Goal: Complete application form: Complete application form

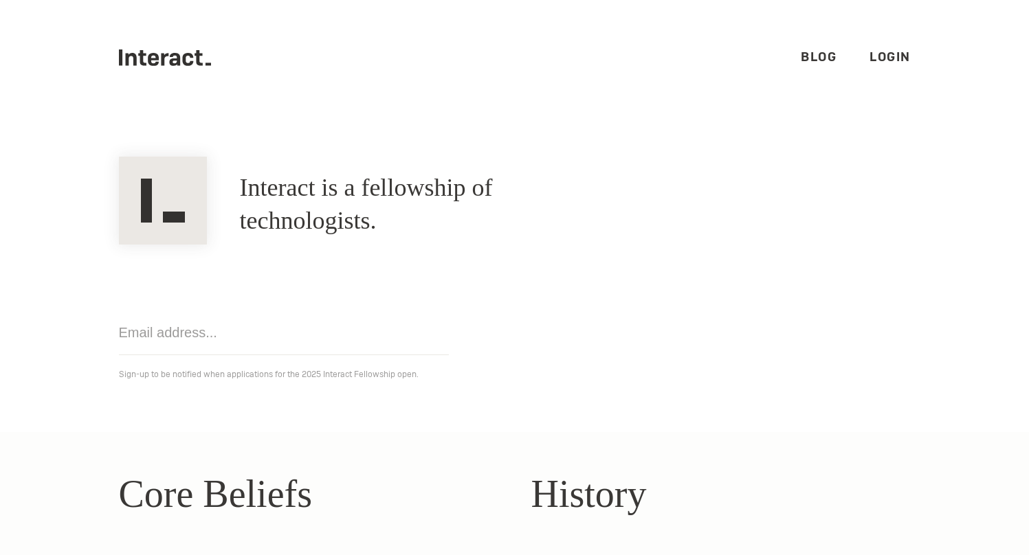
click at [809, 52] on link "Blog" at bounding box center [818, 57] width 36 height 16
click at [893, 57] on link "Login" at bounding box center [889, 57] width 41 height 16
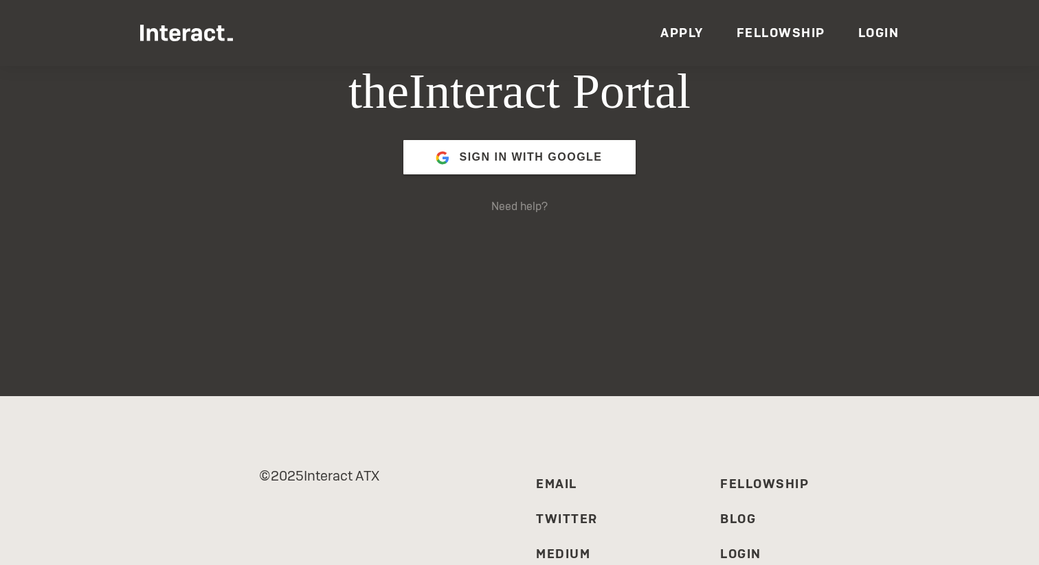
scroll to position [278, 0]
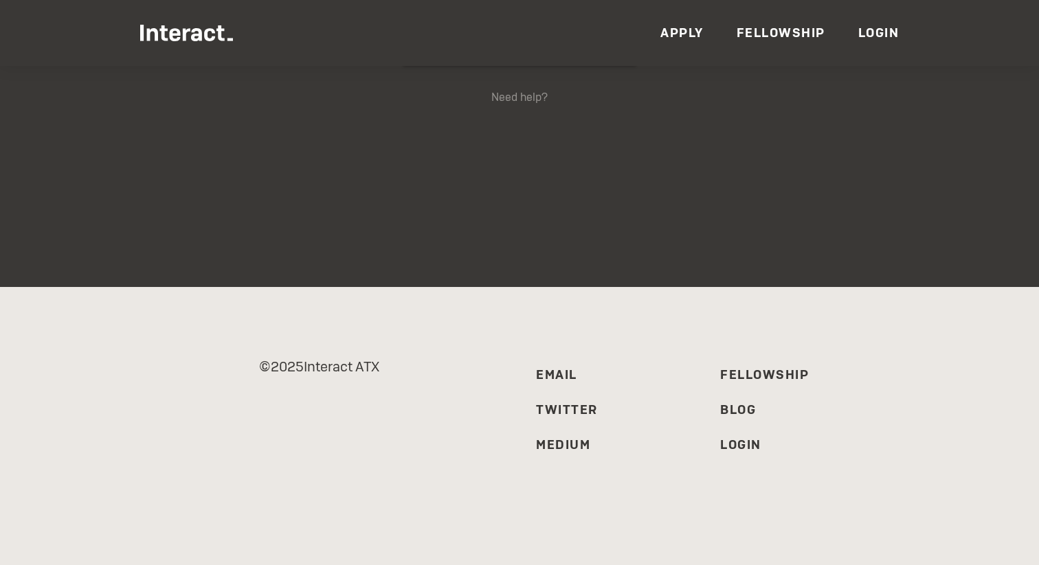
click at [684, 27] on link "Apply" at bounding box center [681, 33] width 43 height 16
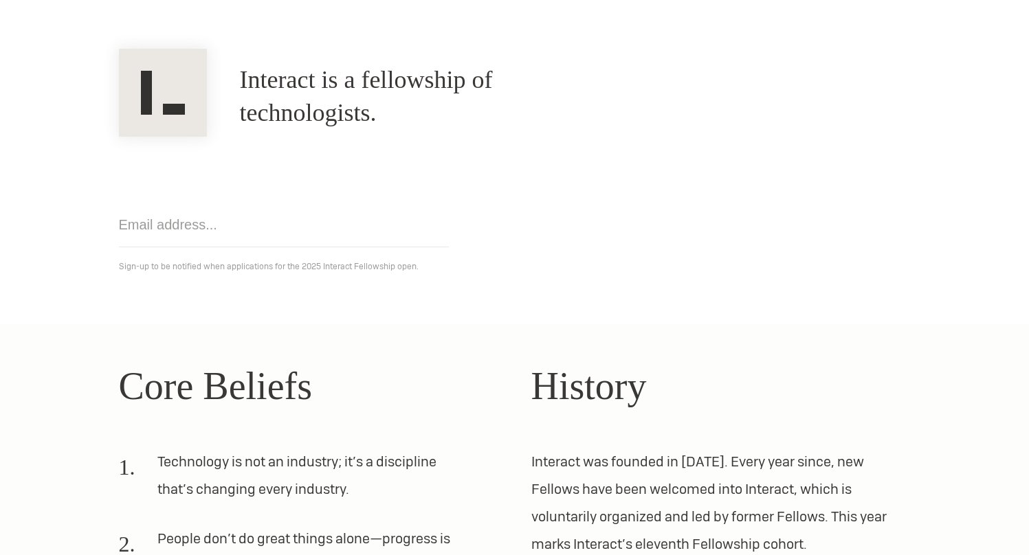
scroll to position [115, 0]
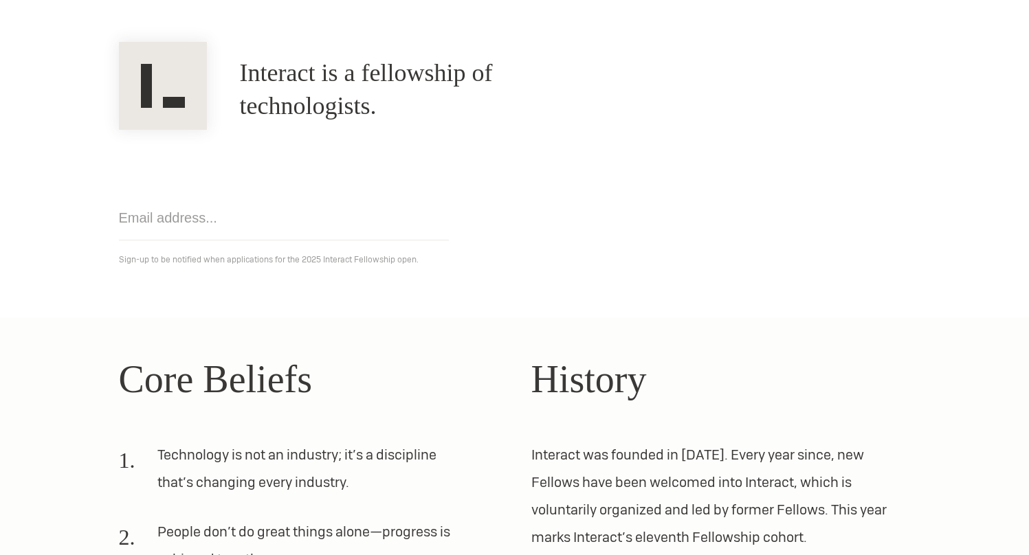
click at [360, 232] on input "email" at bounding box center [284, 218] width 330 height 45
type input "sophiawitt33@gmail.com"
click at [412, 295] on section "Interact is a fellowship of technologists. A fellowship of technologists. sophi…" at bounding box center [514, 159] width 1029 height 317
click at [339, 216] on input "sophiawitt33@gmail.com" at bounding box center [284, 218] width 330 height 45
click input "Get notified" at bounding box center [0, 0] width 0 height 0
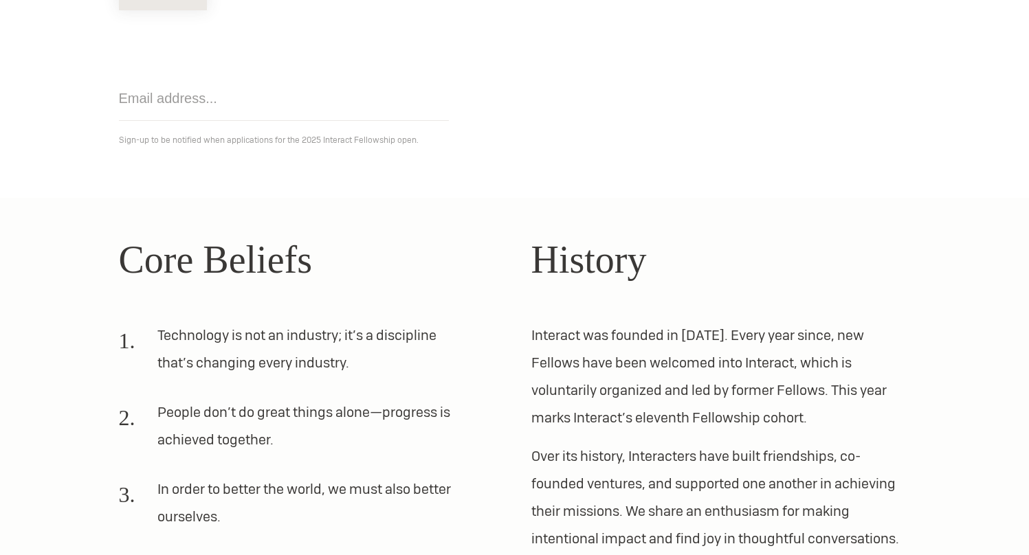
scroll to position [422, 0]
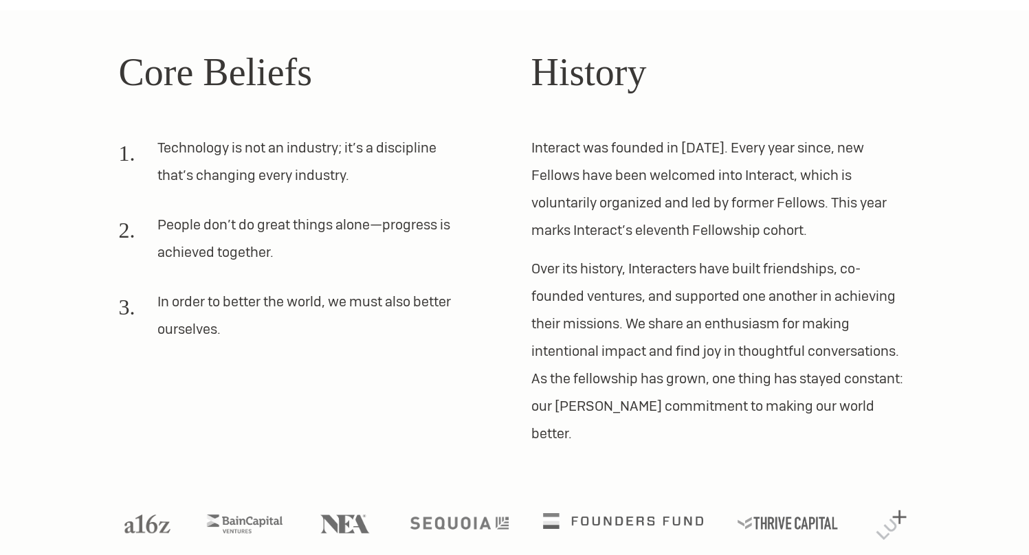
click at [639, 513] on img at bounding box center [623, 521] width 161 height 16
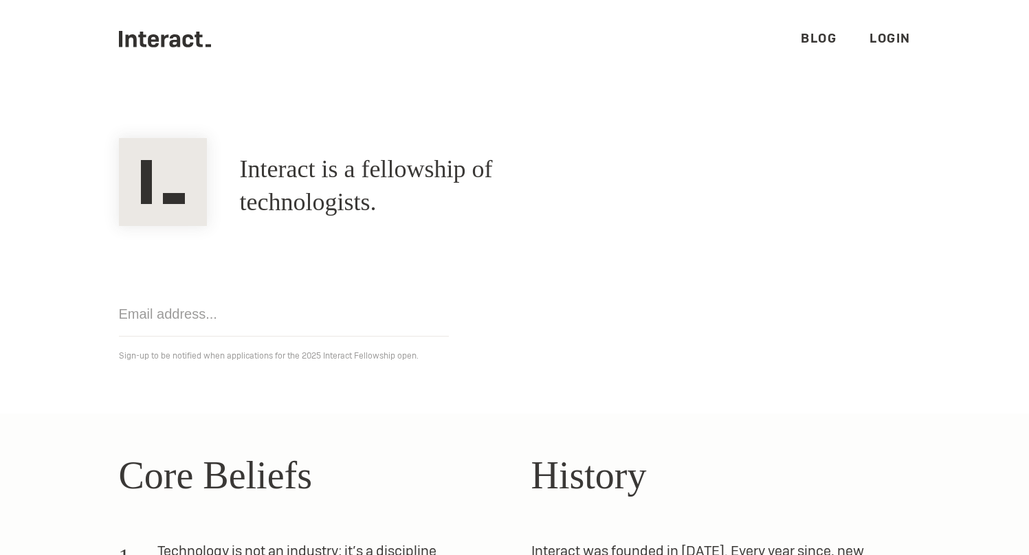
scroll to position [0, 0]
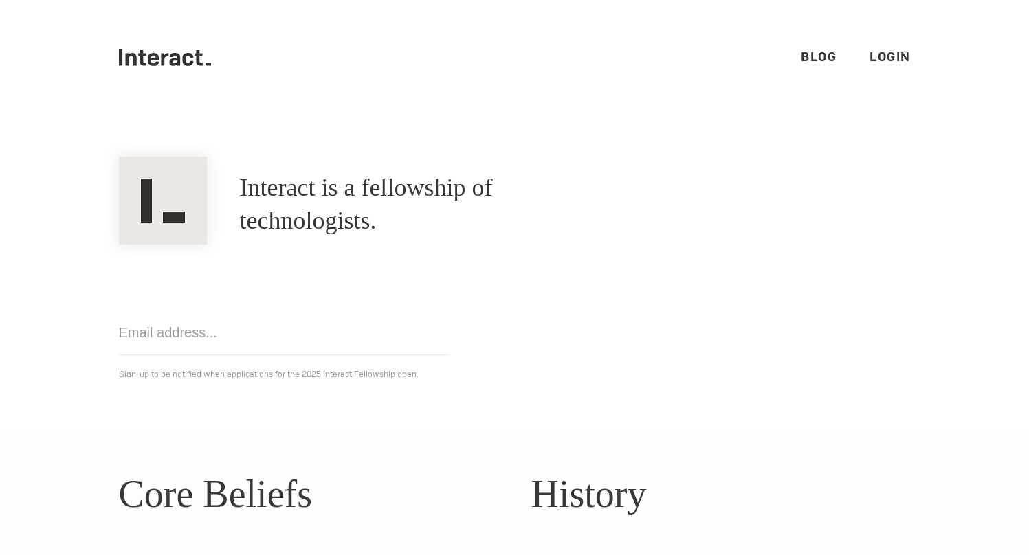
click at [889, 60] on link "Login" at bounding box center [889, 57] width 41 height 16
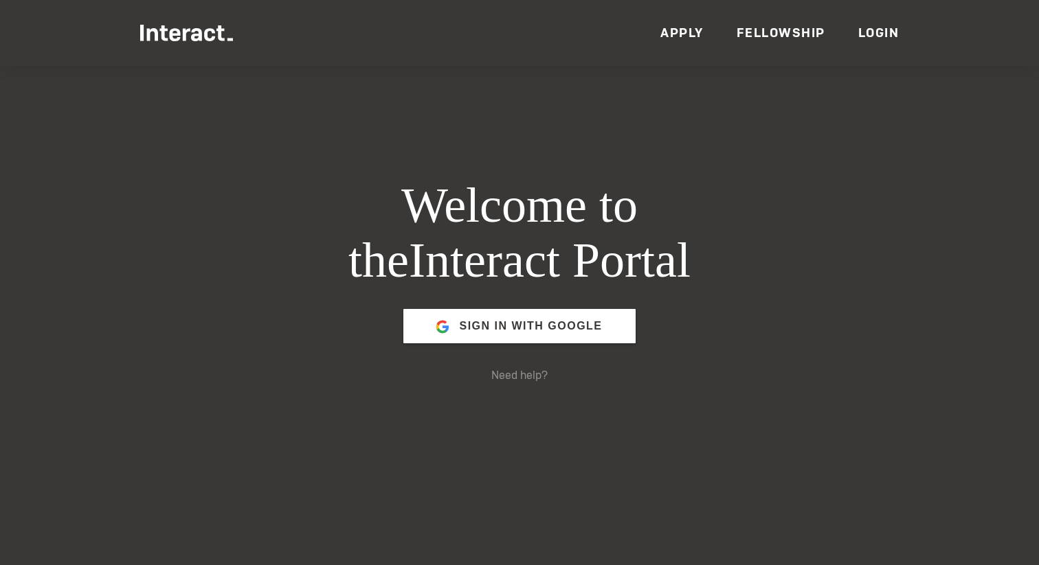
click at [767, 25] on link "Fellowship" at bounding box center [781, 33] width 89 height 16
click at [693, 30] on link "Apply" at bounding box center [681, 33] width 43 height 16
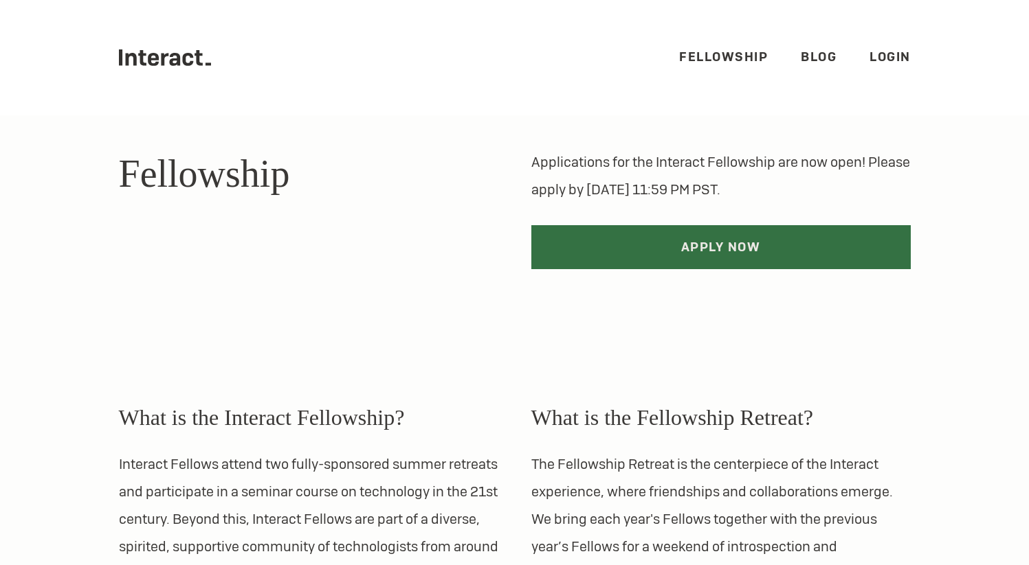
click at [669, 249] on link "Apply Now" at bounding box center [720, 247] width 379 height 44
